Goal: Submit feedback/report problem: Submit feedback/report problem

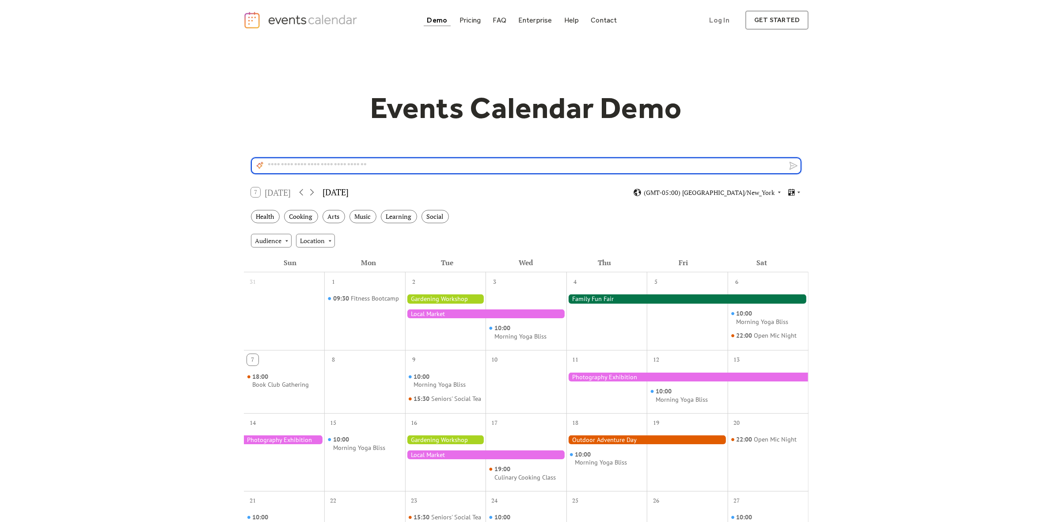
click at [891, 174] on div "Events Calendar Demo Loading the Events Calendar..." at bounding box center [526, 402] width 1052 height 724
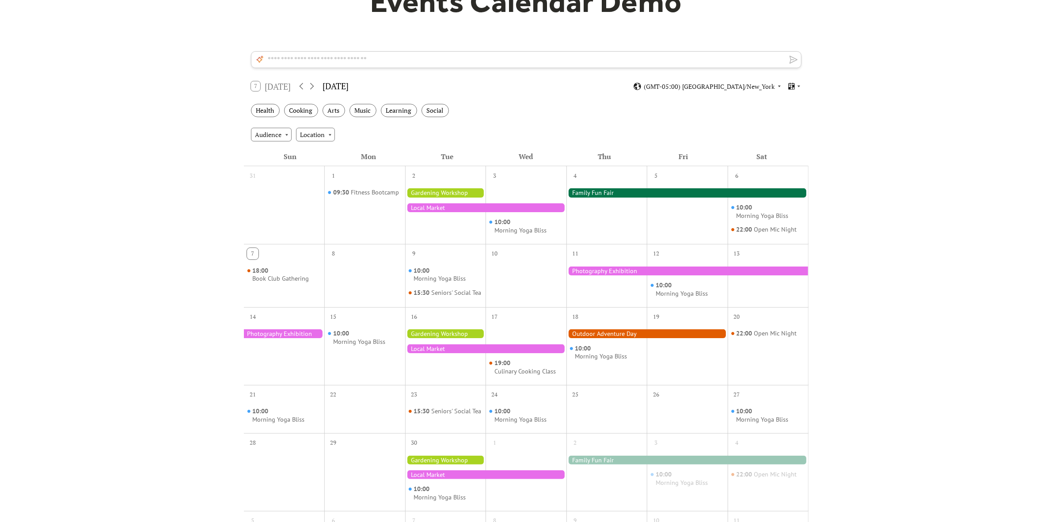
scroll to position [110, 0]
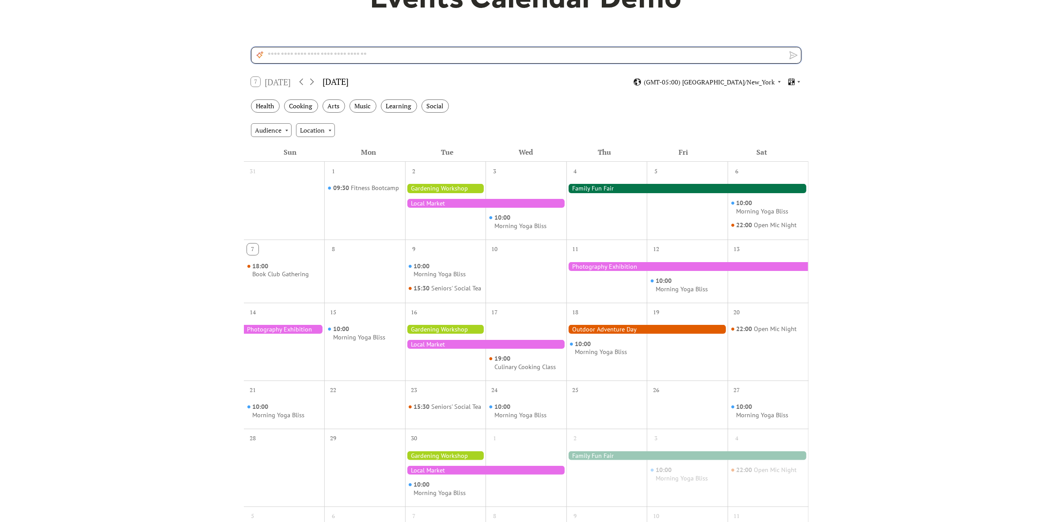
click at [635, 54] on textarea at bounding box center [533, 55] width 537 height 17
type textarea "*"
type textarea "**********"
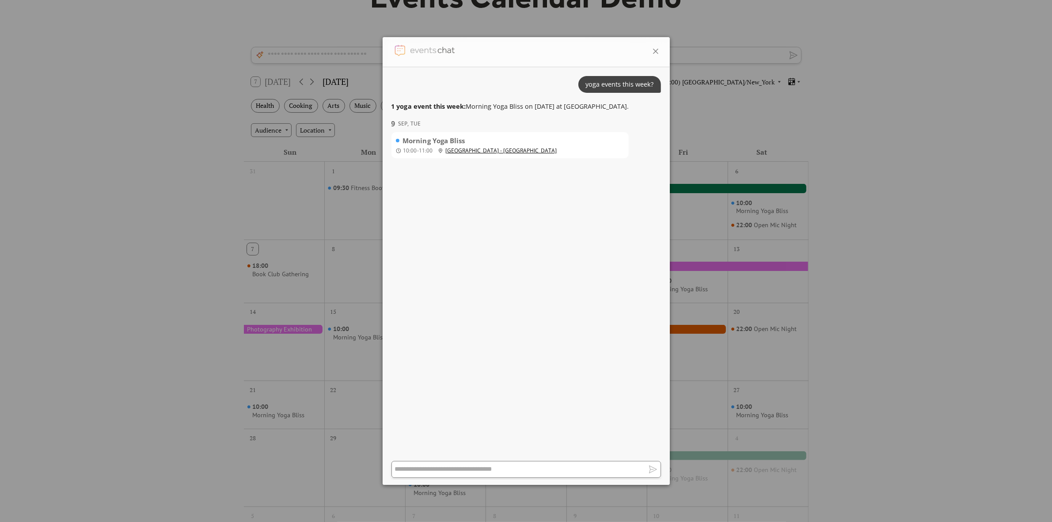
drag, startPoint x: 652, startPoint y: 52, endPoint x: 637, endPoint y: 58, distance: 17.2
click at [637, 58] on div at bounding box center [526, 52] width 287 height 30
drag, startPoint x: 654, startPoint y: 54, endPoint x: 619, endPoint y: 58, distance: 35.1
click at [619, 58] on div at bounding box center [526, 52] width 287 height 30
click at [656, 50] on icon at bounding box center [655, 51] width 5 height 5
